Goal: Information Seeking & Learning: Learn about a topic

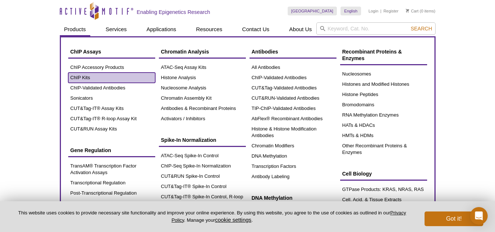
click at [97, 77] on link "ChIP Kits" at bounding box center [111, 78] width 87 height 10
click at [74, 77] on link "ChIP Kits" at bounding box center [111, 78] width 87 height 10
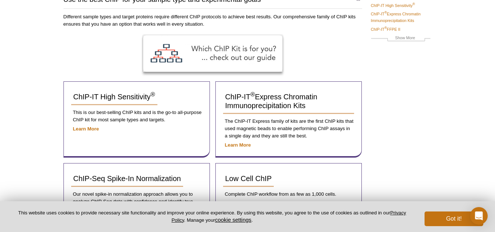
scroll to position [110, 0]
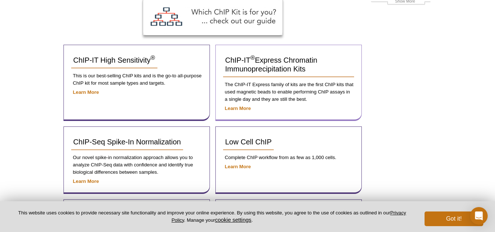
click at [256, 82] on p "The ChIP-IT Express family of kits are the first ChIP kits that used magnetic b…" at bounding box center [288, 92] width 131 height 22
click at [238, 105] on p "Learn More" at bounding box center [288, 108] width 131 height 7
click at [238, 106] on strong "Learn More" at bounding box center [238, 109] width 26 height 6
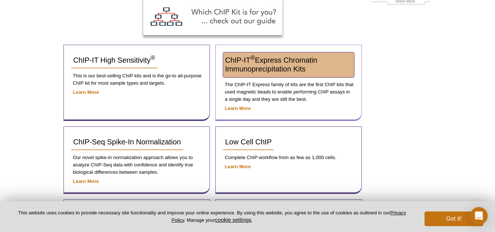
click at [312, 61] on span "ChIP-IT ® Express Chromatin Immunoprecipitation Kits" at bounding box center [271, 64] width 92 height 17
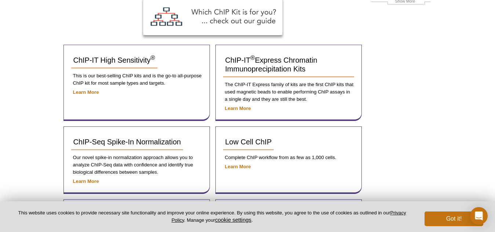
click at [413, 92] on div "AVAILABLE PRODUCTS ChIP-IT High Sensitivity ® ChIP-IT ® Express Chromatin Immun…" at bounding box center [248, 213] width 376 height 532
click at [86, 91] on strong "Learn More" at bounding box center [86, 93] width 26 height 6
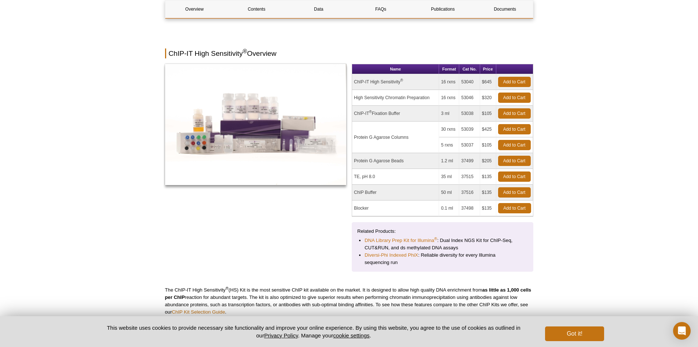
scroll to position [37, 0]
